Goal: Navigation & Orientation: Understand site structure

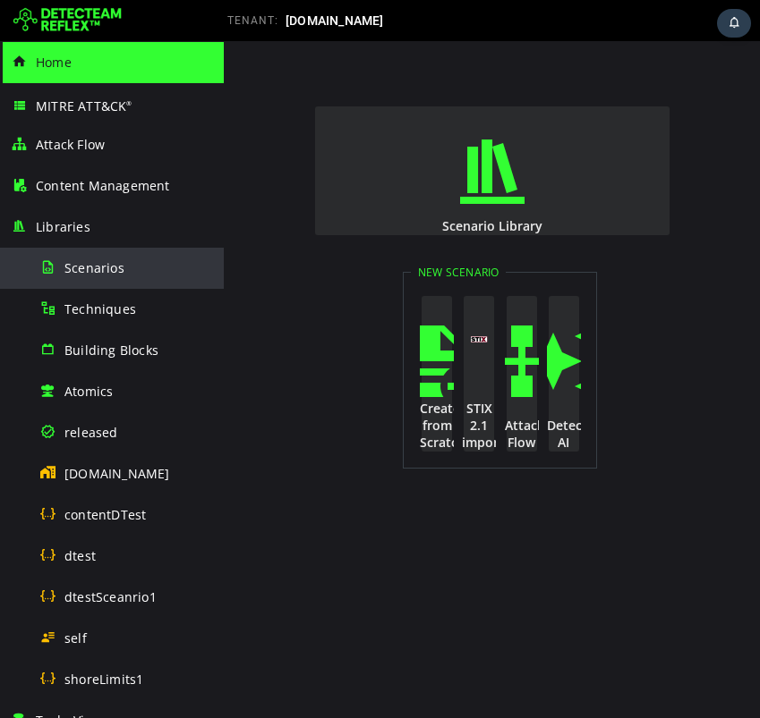
click at [95, 256] on div "Scenarios" at bounding box center [126, 268] width 174 height 40
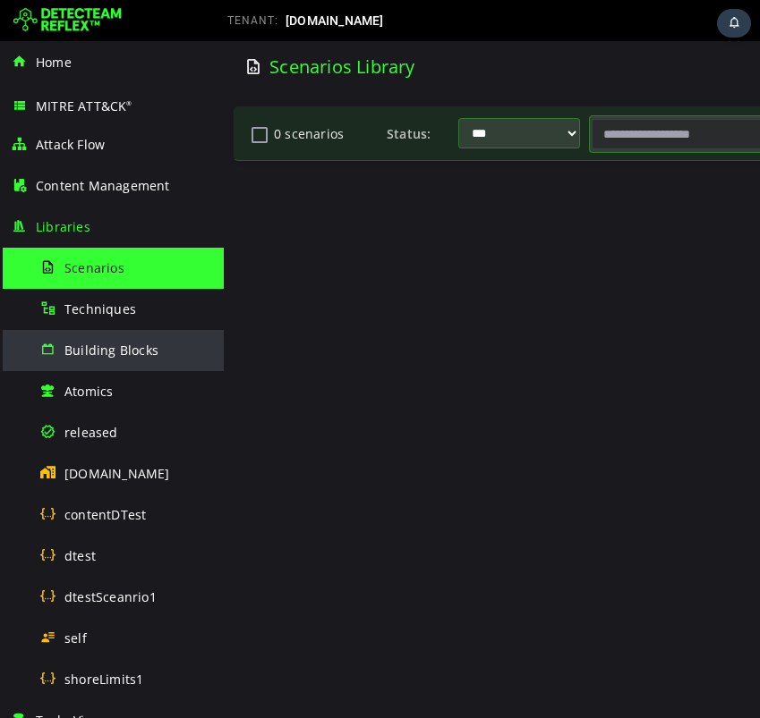
click at [84, 338] on div "Building Blocks" at bounding box center [126, 350] width 174 height 40
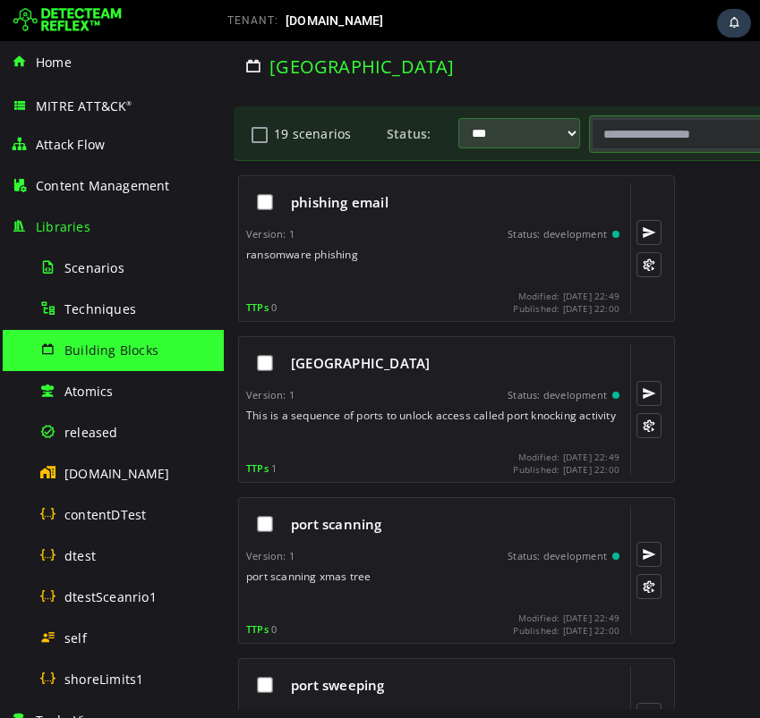
click at [688, 270] on div "phishing email Version: 1 Status: development ransomware phishing TTPs 0 Modifi…" at bounding box center [659, 250] width 853 height 161
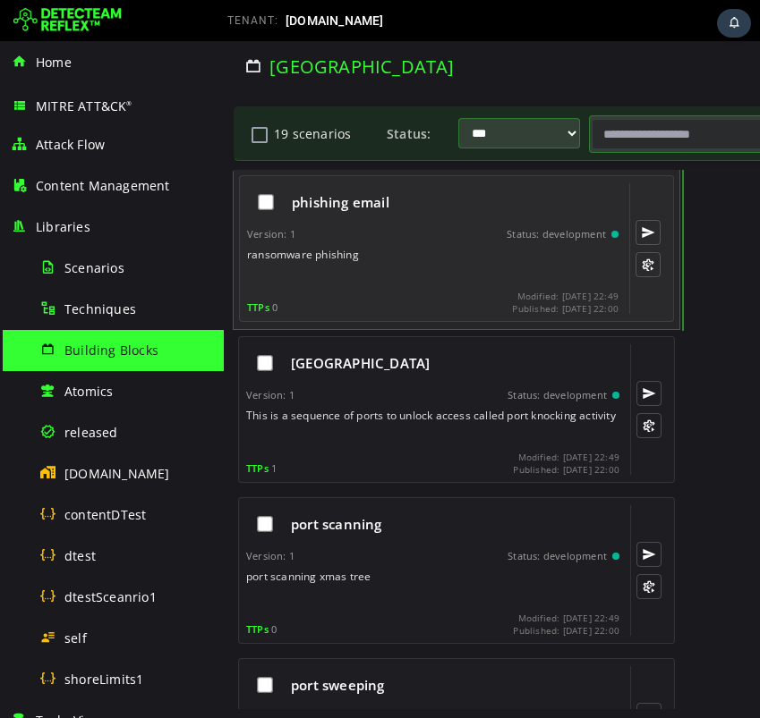
click at [442, 246] on div "phishing email Version: 1 Status: development ransomware phishing TTPs 0 Modifi…" at bounding box center [432, 248] width 371 height 131
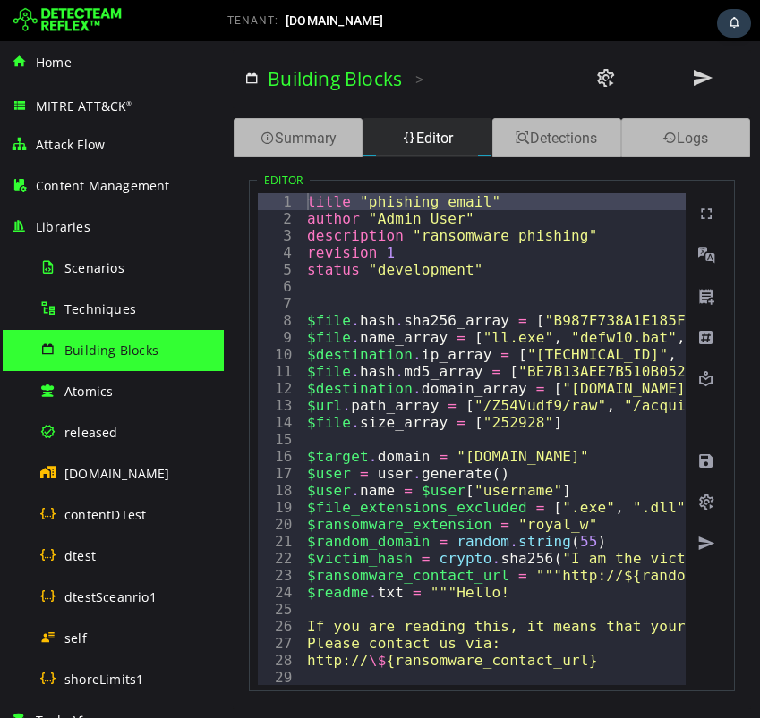
type textarea "**********"
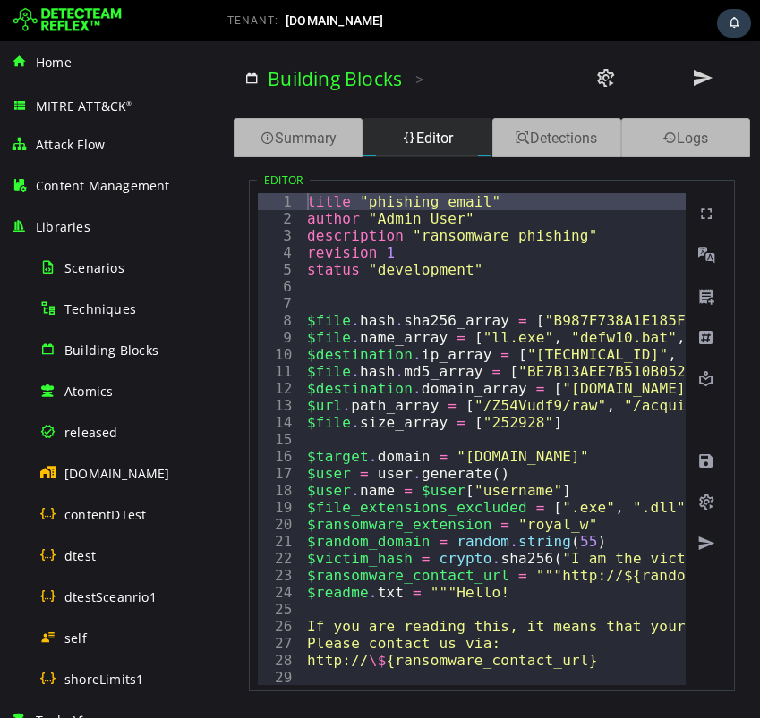
click at [74, 28] on img at bounding box center [67, 20] width 108 height 29
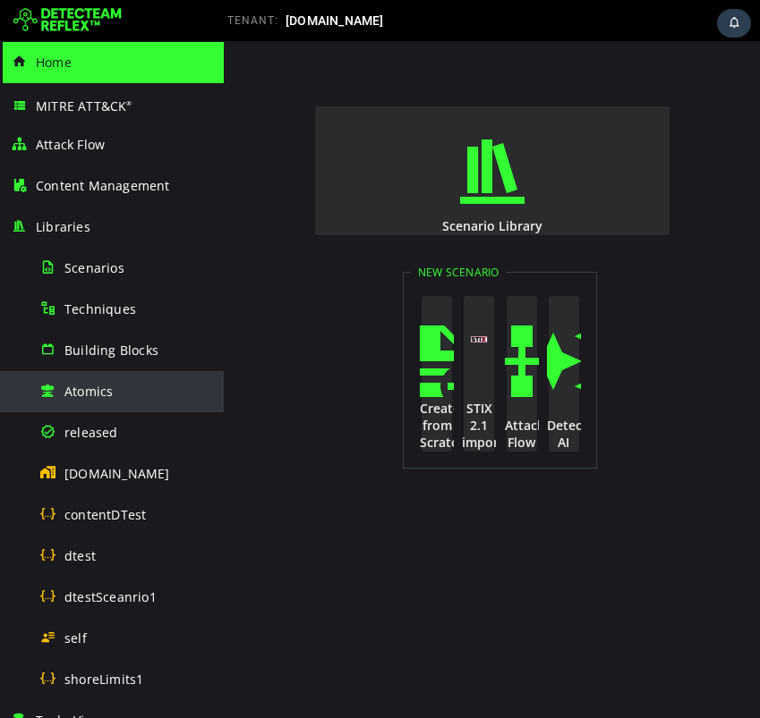
click at [123, 407] on div "Atomics" at bounding box center [126, 391] width 174 height 40
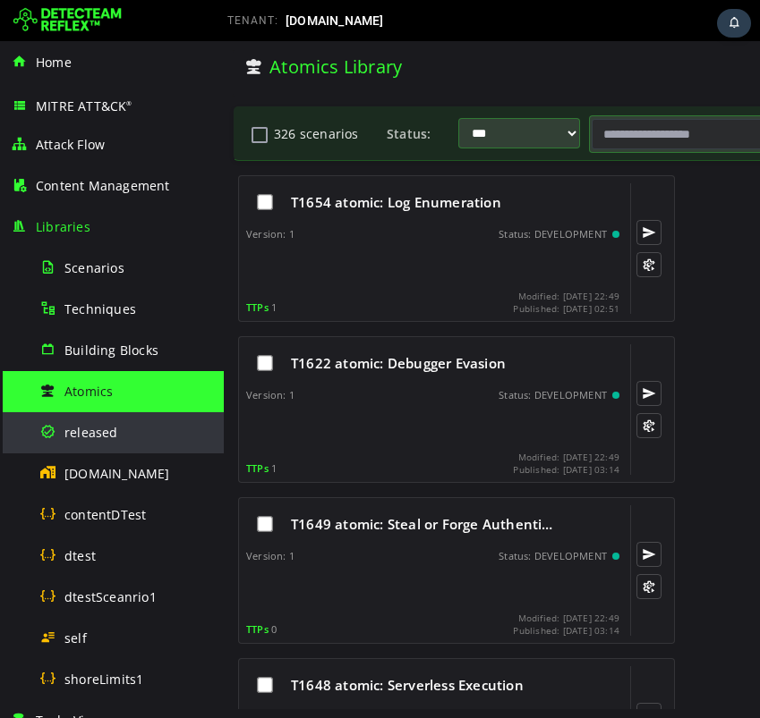
click at [84, 425] on span "released" at bounding box center [91, 432] width 54 height 17
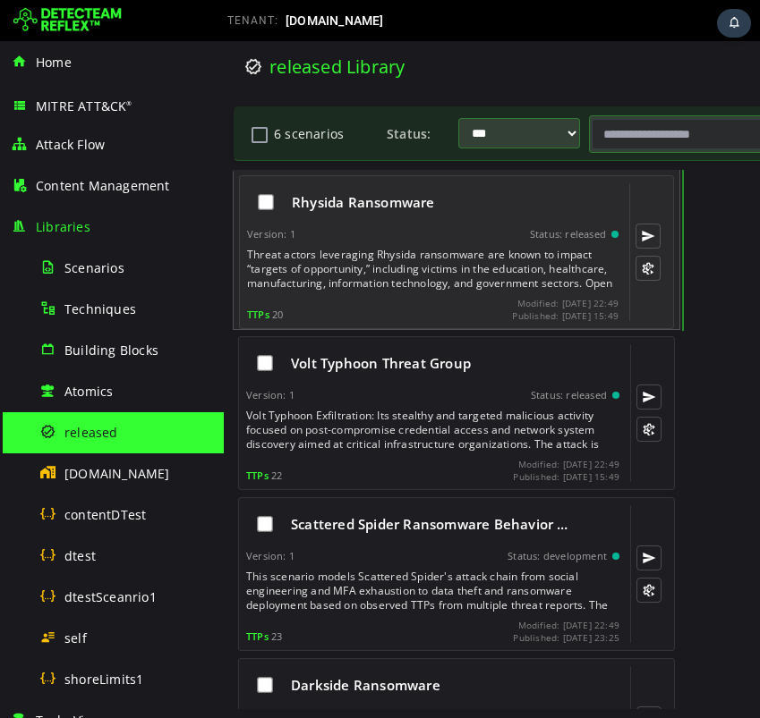
click at [354, 302] on div "TTPs 20 Modified: [DATE] 22:49 Published: [DATE] 15:49" at bounding box center [432, 309] width 371 height 23
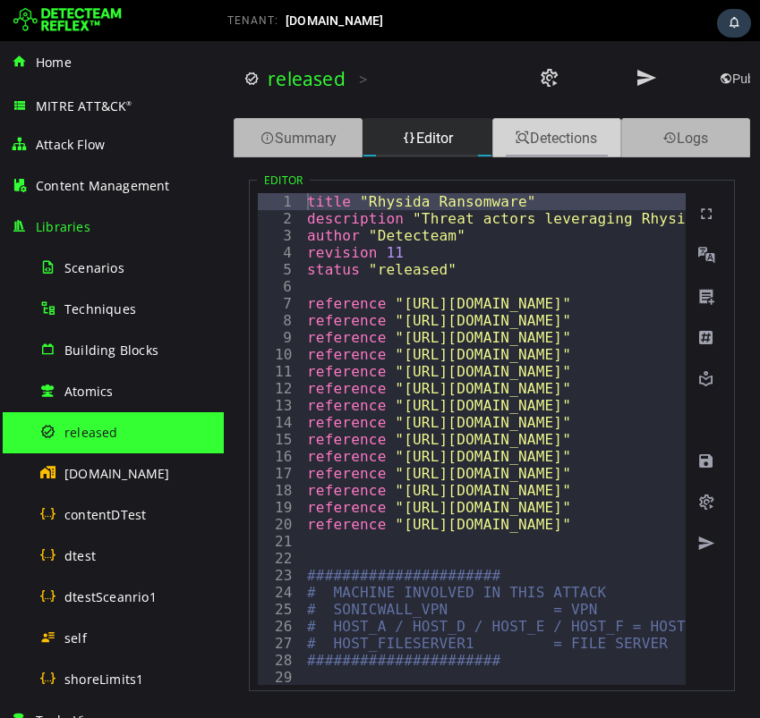
click at [530, 144] on div "Detections" at bounding box center [556, 137] width 129 height 39
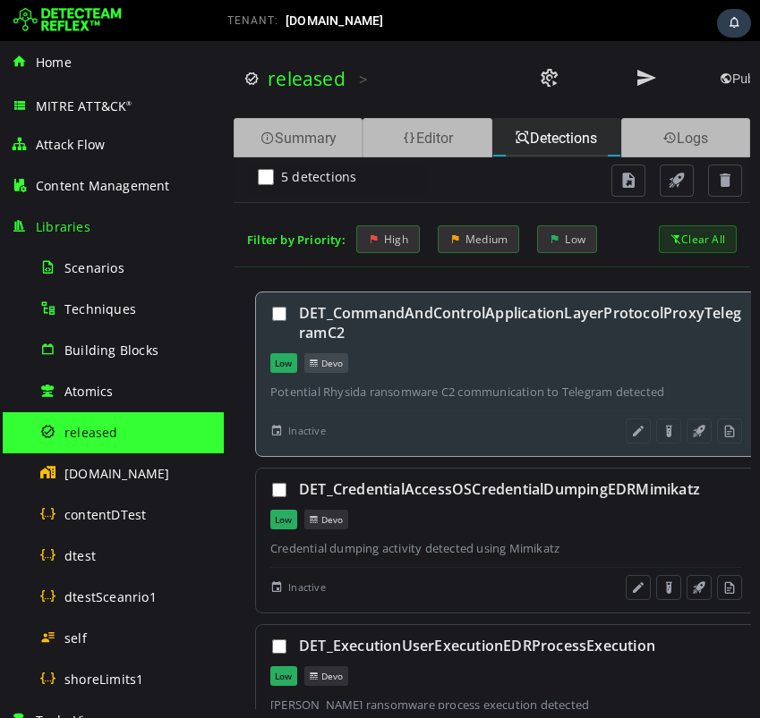
click at [489, 357] on div "Low [GEOGRAPHIC_DATA]" at bounding box center [506, 363] width 472 height 20
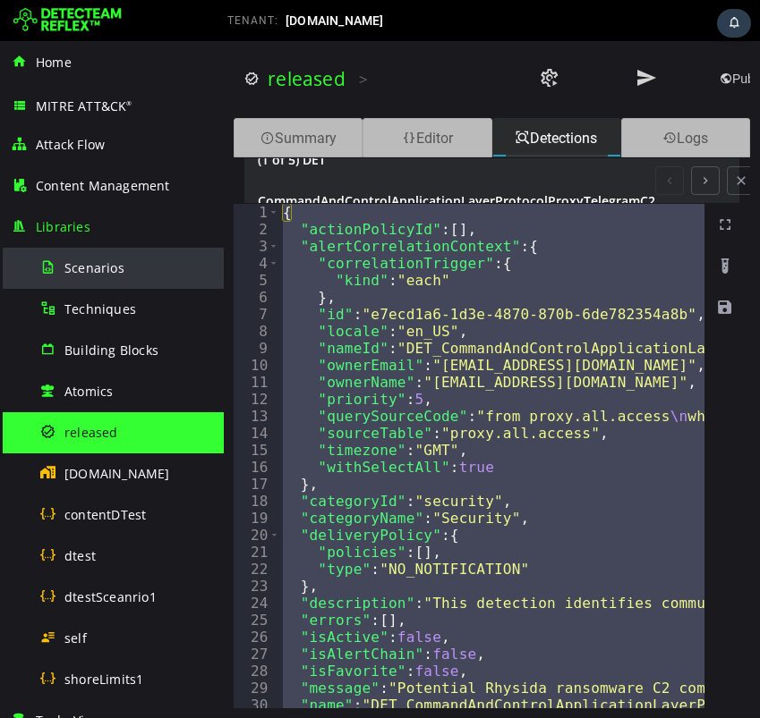
click at [138, 259] on div "Scenarios" at bounding box center [126, 268] width 174 height 40
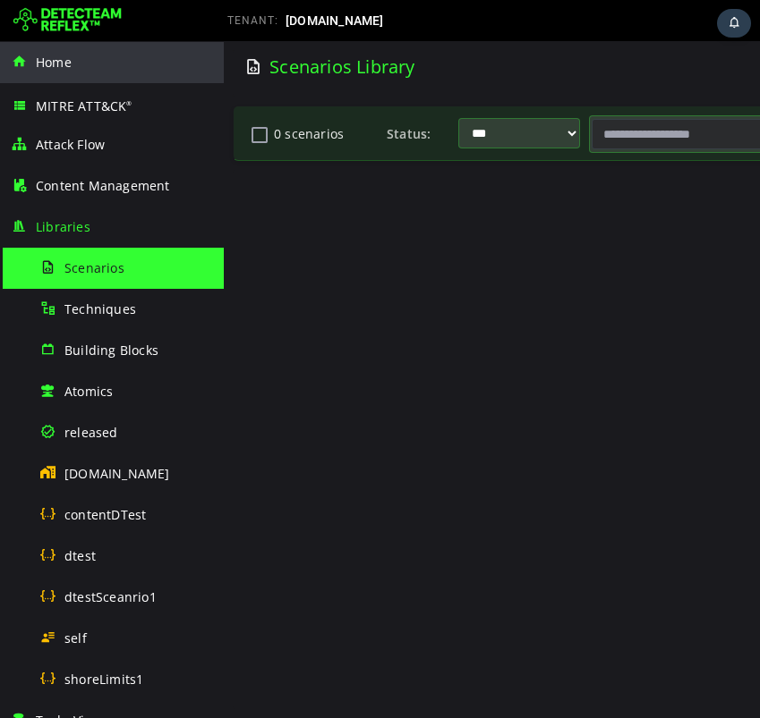
click at [80, 62] on div "Home" at bounding box center [112, 62] width 202 height 41
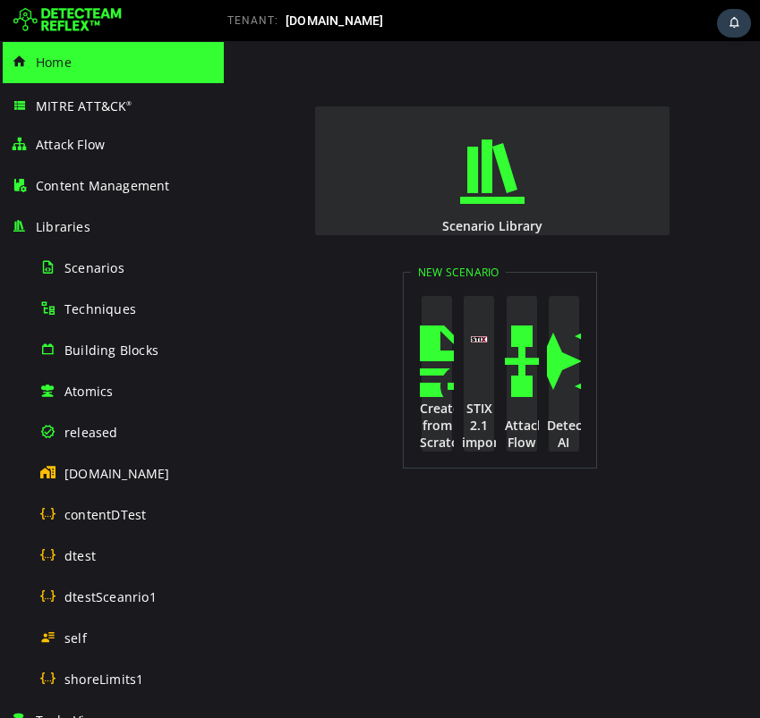
click at [671, 240] on div "Scenario Library New Scenario Create from Scratch STIX 2.1 import Attack Flow D…" at bounding box center [492, 379] width 536 height 677
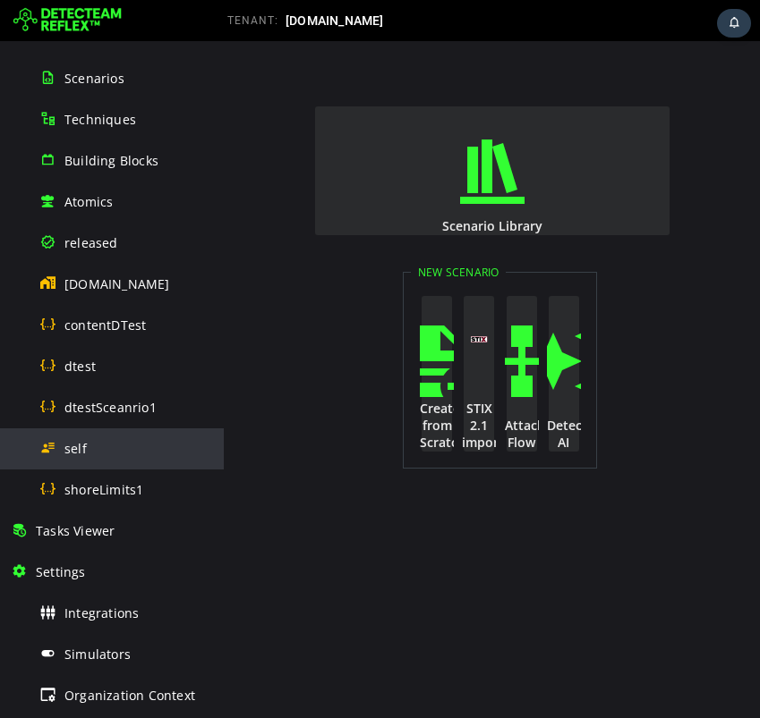
scroll to position [353, 0]
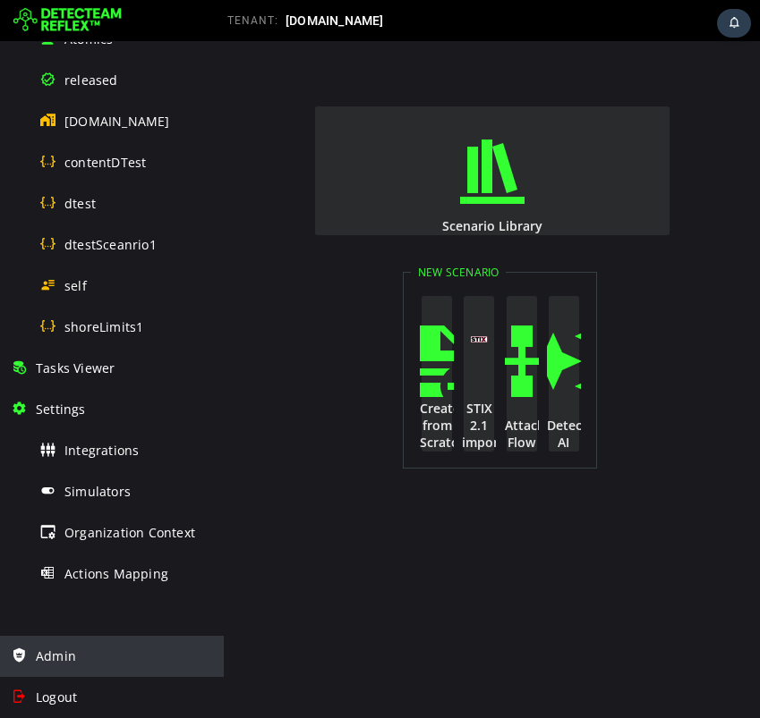
click at [57, 670] on div "Admin" at bounding box center [112, 656] width 202 height 41
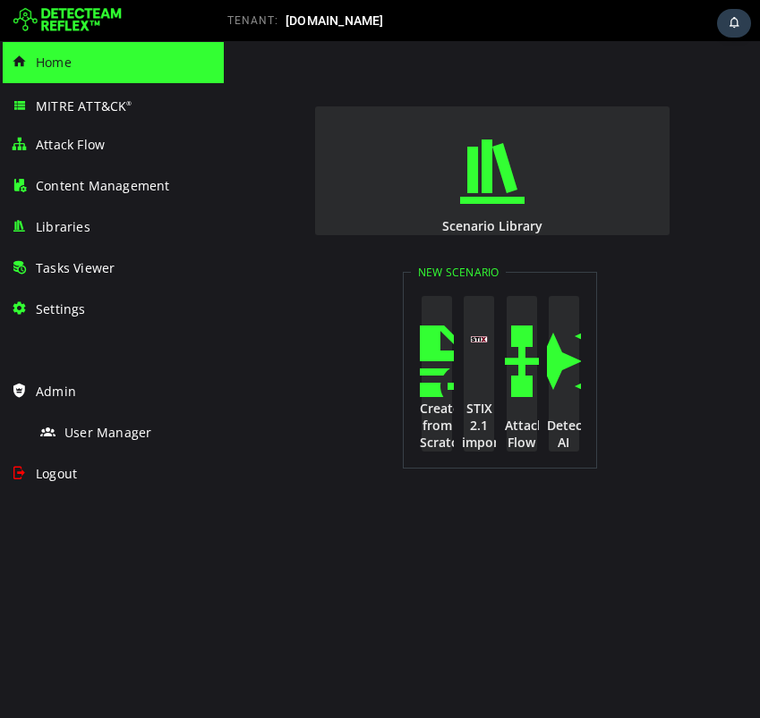
scroll to position [0, 0]
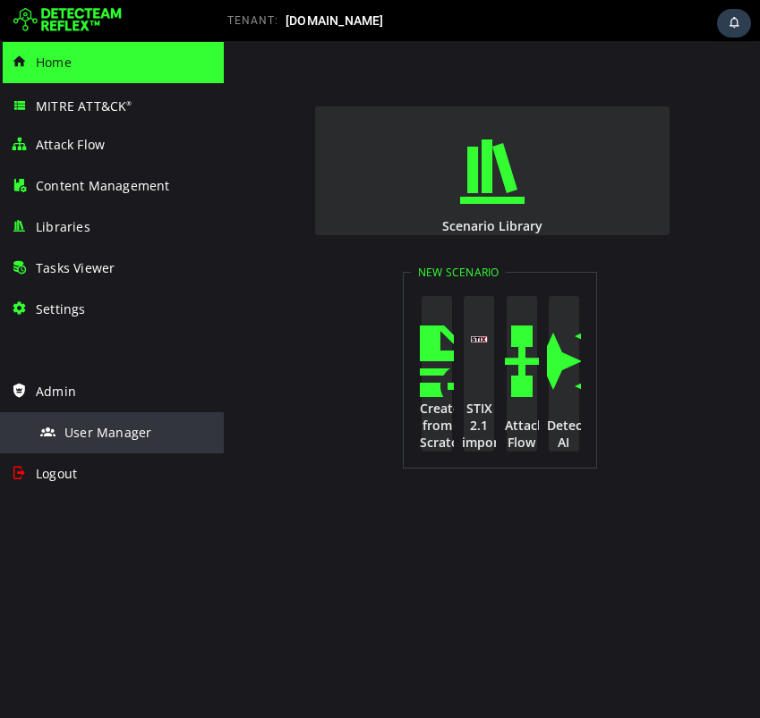
click at [134, 432] on span "User Manager" at bounding box center [107, 432] width 87 height 17
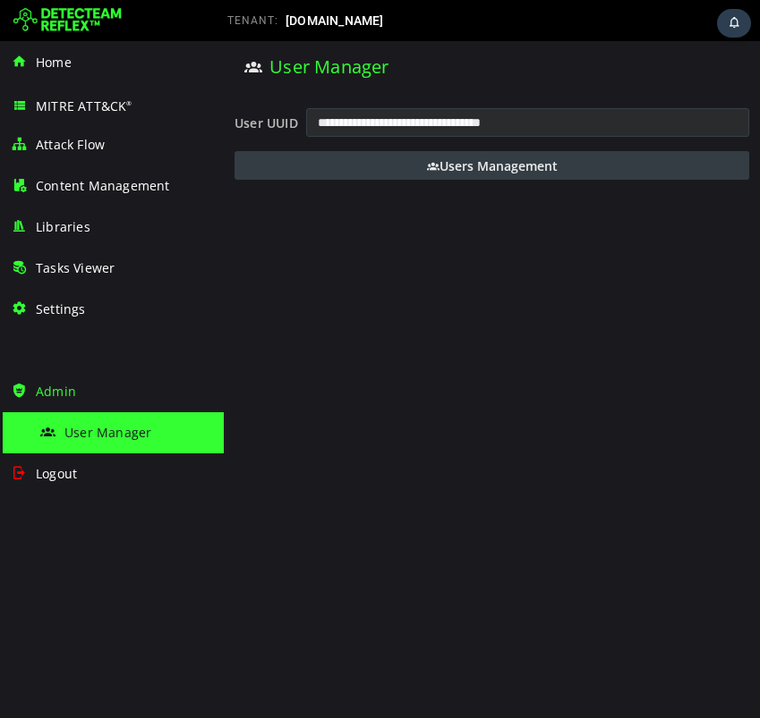
click at [527, 165] on span "Users Management" at bounding box center [498, 165] width 118 height 17
